Goal: Information Seeking & Learning: Learn about a topic

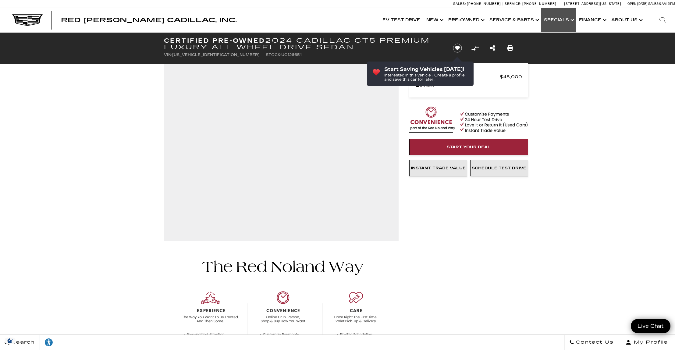
click at [567, 20] on link "Show Specials" at bounding box center [558, 20] width 35 height 24
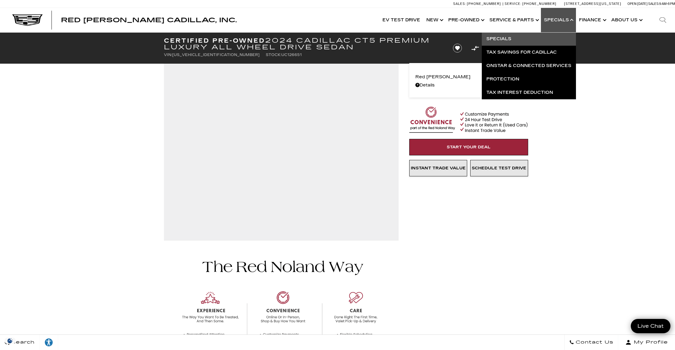
click at [512, 35] on link "Specials" at bounding box center [529, 38] width 94 height 13
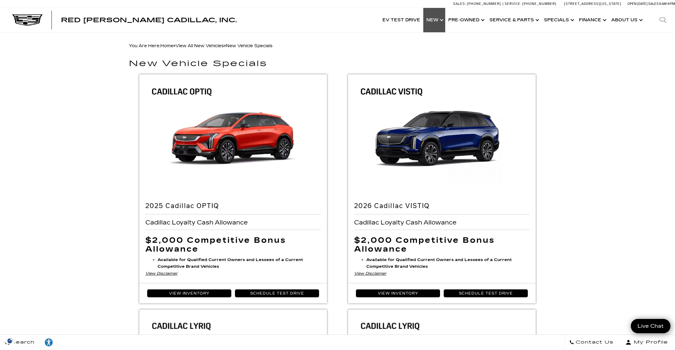
click at [443, 19] on link "Show New" at bounding box center [434, 20] width 22 height 24
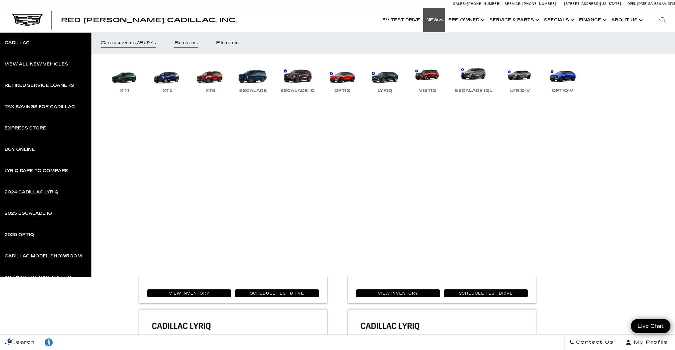
click at [196, 44] on div "Sedans" at bounding box center [185, 43] width 23 height 4
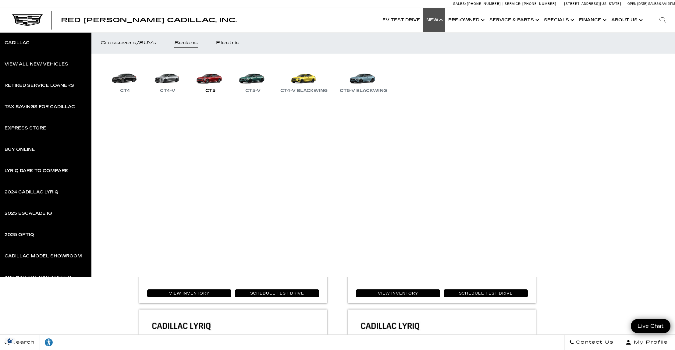
click at [212, 77] on link "CT5" at bounding box center [210, 79] width 37 height 32
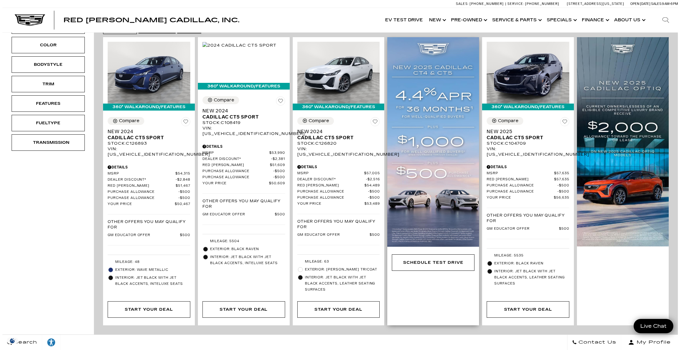
scroll to position [84, 0]
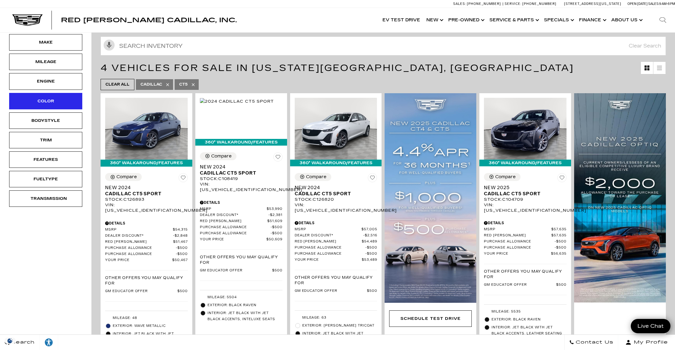
click at [58, 103] on div "Color" at bounding box center [45, 101] width 30 height 7
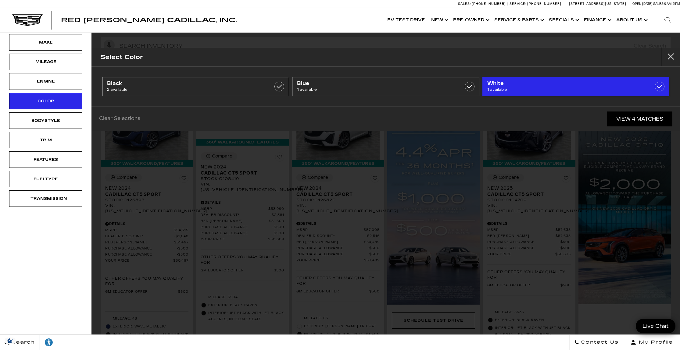
click at [547, 91] on span "1 available" at bounding box center [562, 90] width 151 height 6
type input "$53,489"
checkbox input "true"
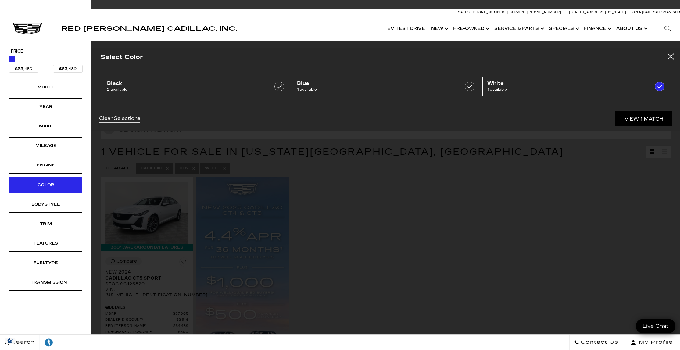
click at [439, 203] on div "Select Color Black 2 available Blue 1 available White 1 available Clear Selecti…" at bounding box center [385, 175] width 588 height 350
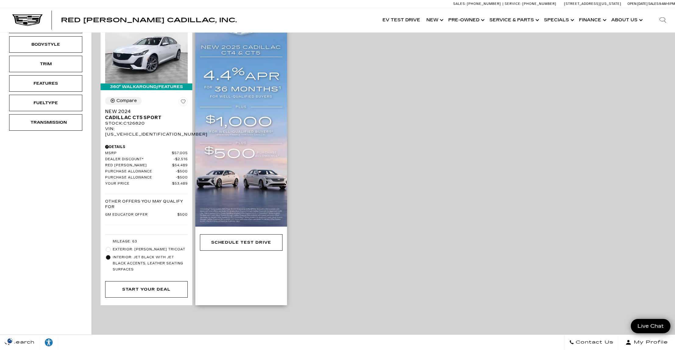
scroll to position [98, 0]
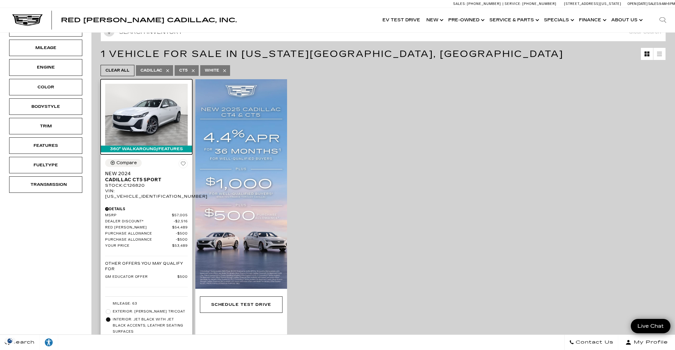
click at [145, 112] on img at bounding box center [146, 115] width 83 height 62
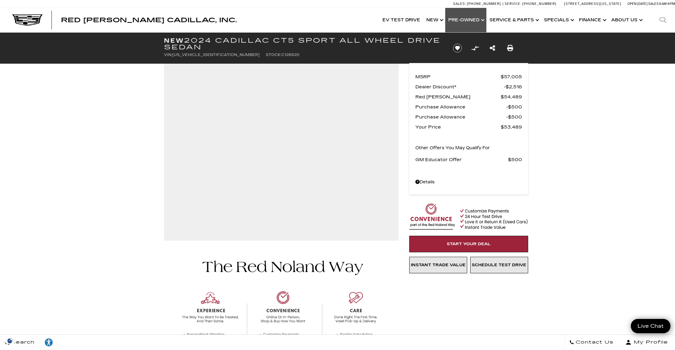
click at [477, 19] on link "Show Pre-Owned" at bounding box center [465, 20] width 41 height 24
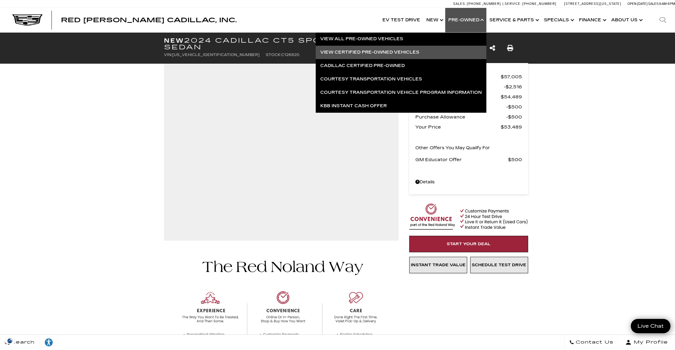
click at [375, 50] on link "View Certified Pre-Owned Vehicles" at bounding box center [401, 52] width 171 height 13
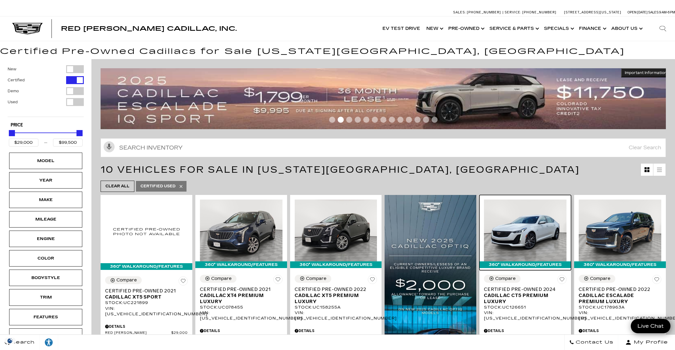
click at [543, 229] on img at bounding box center [525, 231] width 83 height 62
